Goal: Download file/media

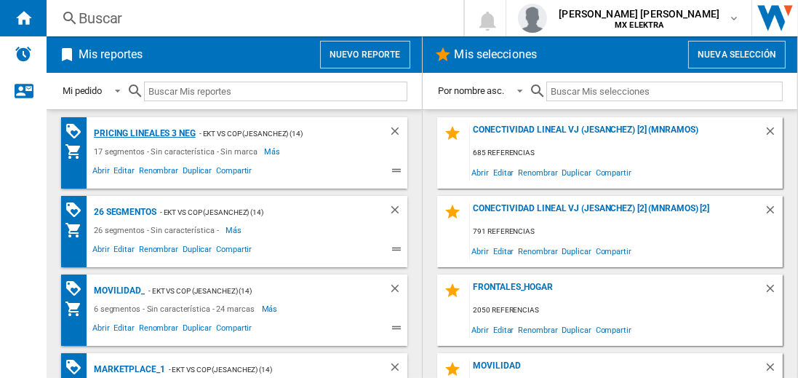
click at [144, 132] on div "Pricing lineales 3 neg" at bounding box center [142, 133] width 105 height 18
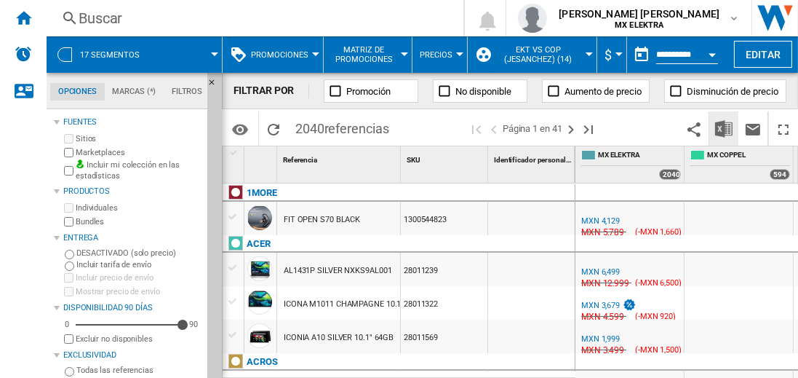
click at [724, 128] on img "Descargar en Excel" at bounding box center [723, 128] width 17 height 17
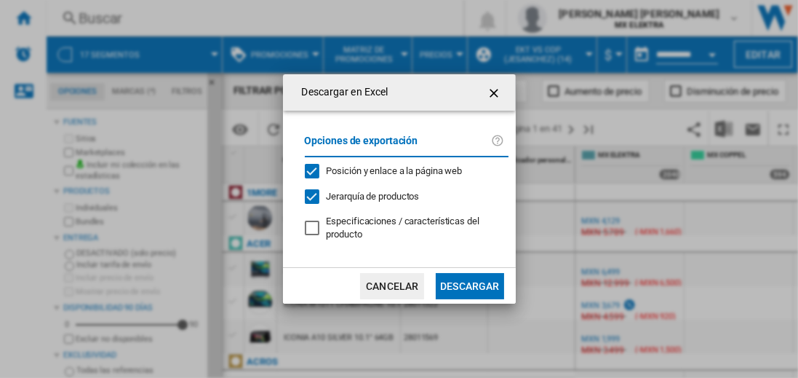
click at [469, 284] on button "Descargar" at bounding box center [470, 286] width 68 height 26
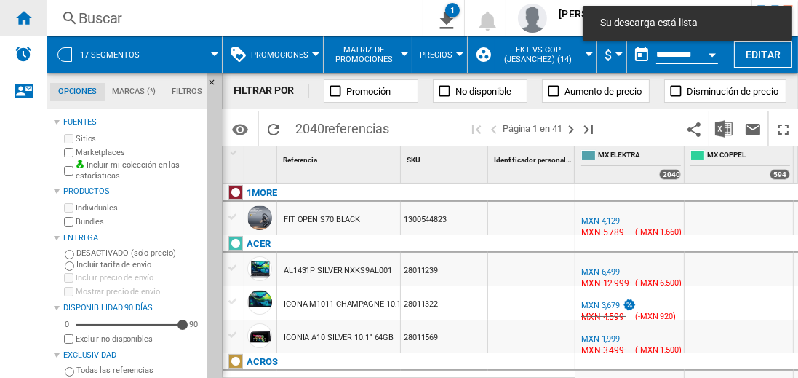
click at [23, 17] on ng-md-icon "Inicio" at bounding box center [23, 17] width 17 height 17
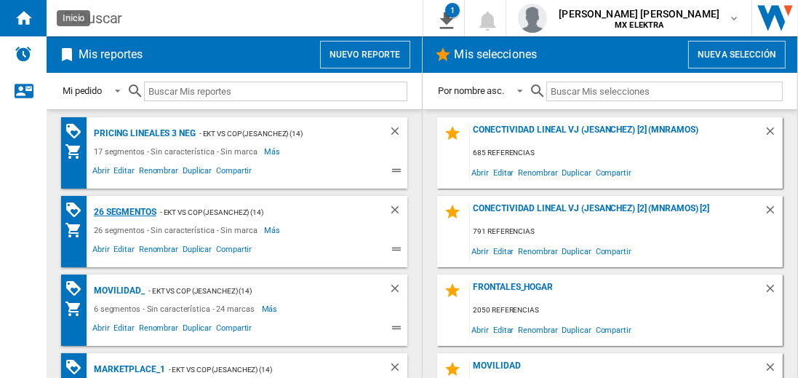
click at [126, 210] on div "26 segmentos" at bounding box center [123, 212] width 66 height 18
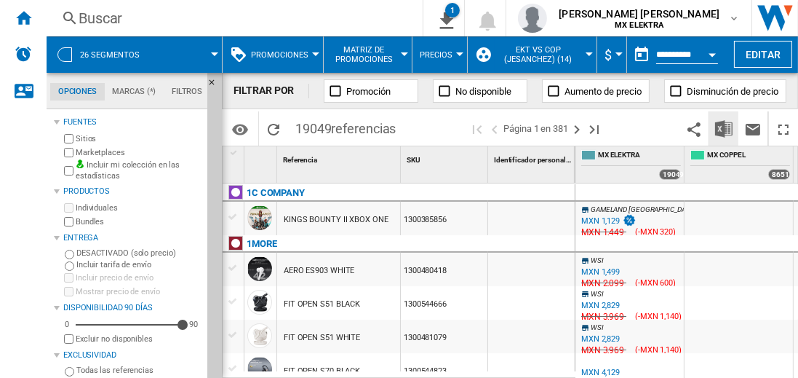
click at [724, 128] on img "Descargar en Excel" at bounding box center [723, 128] width 17 height 17
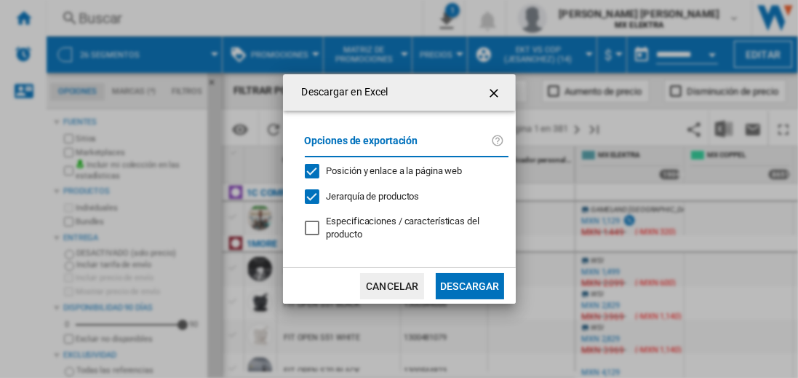
click at [469, 284] on button "Descargar" at bounding box center [470, 286] width 68 height 26
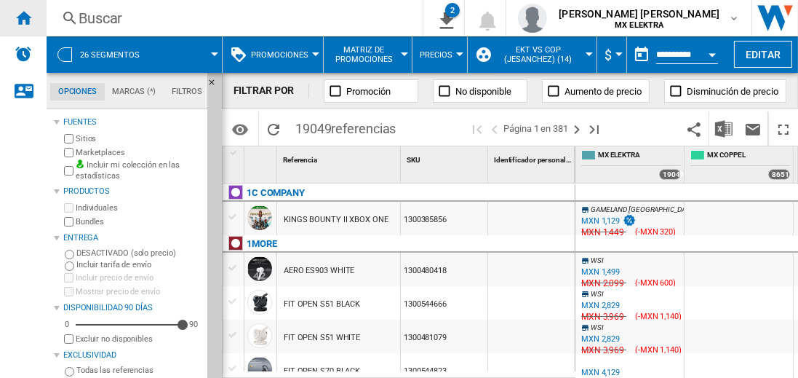
click at [23, 17] on ng-md-icon "Inicio" at bounding box center [23, 17] width 17 height 17
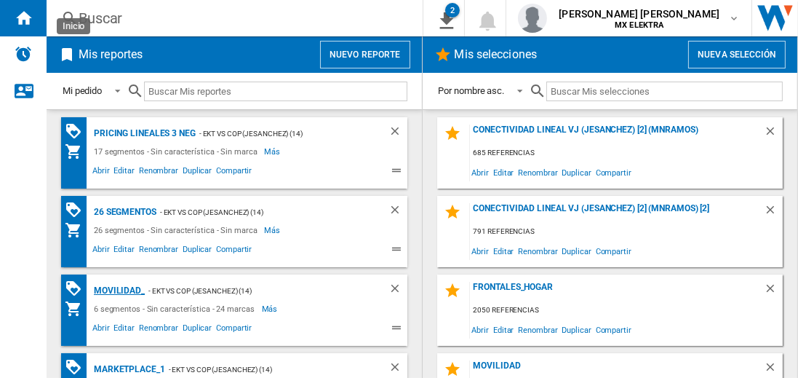
click at [116, 289] on div "MOVILIDAD_" at bounding box center [117, 291] width 55 height 18
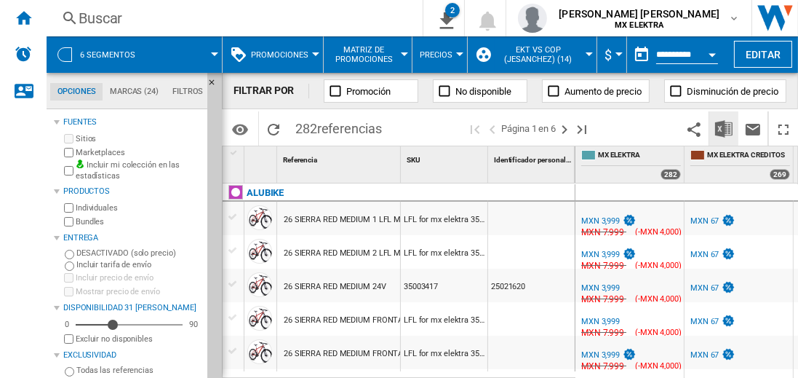
click at [724, 128] on img "Descargar en Excel" at bounding box center [723, 128] width 17 height 17
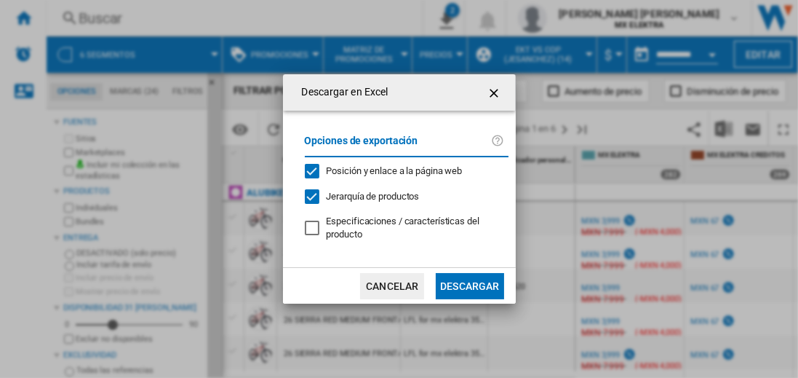
click at [469, 284] on button "Descargar" at bounding box center [470, 286] width 68 height 26
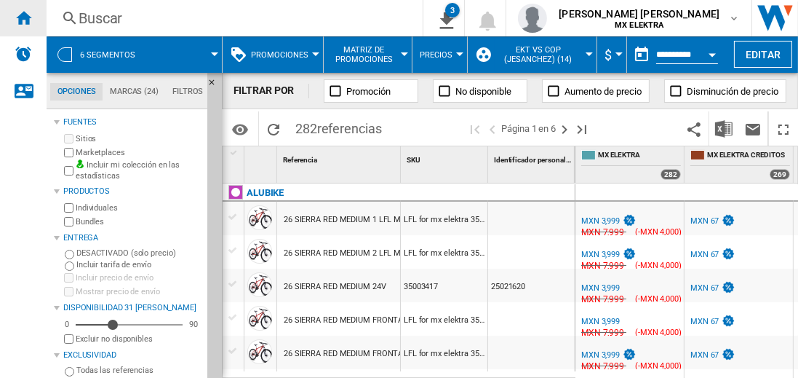
click at [23, 17] on ng-md-icon "Inicio" at bounding box center [23, 17] width 17 height 17
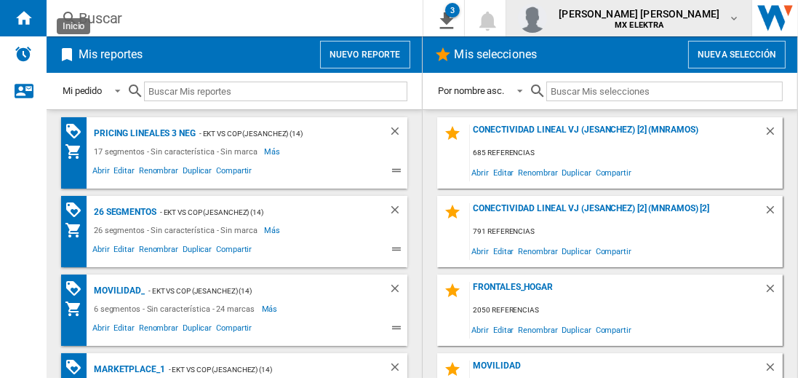
click at [653, 18] on span "juan carlos romero marta" at bounding box center [639, 14] width 161 height 15
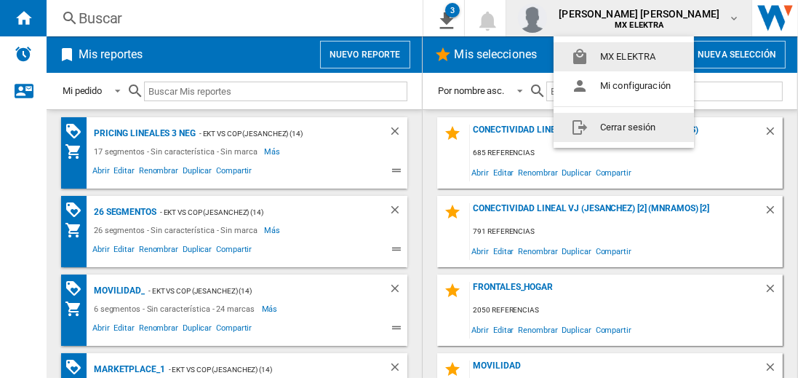
click at [623, 127] on button "Cerrar sesión" at bounding box center [624, 127] width 140 height 29
